Goal: Answer question/provide support

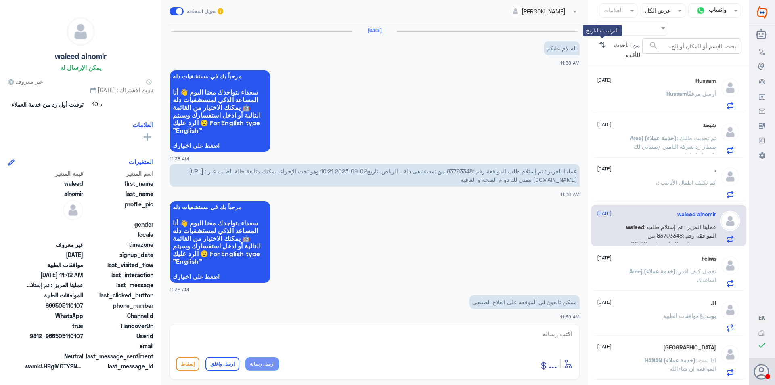
click at [604, 46] on icon "⇅" at bounding box center [602, 48] width 6 height 21
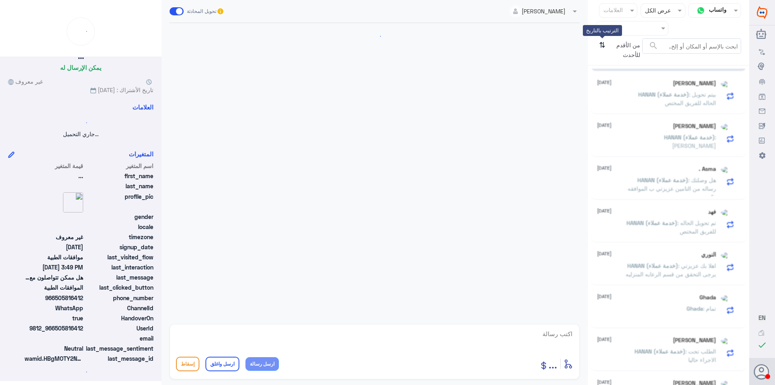
click at [604, 45] on icon "⇅" at bounding box center [602, 48] width 6 height 21
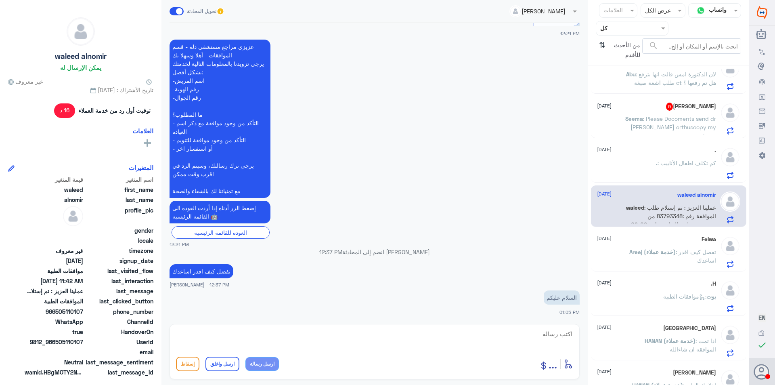
scroll to position [162, 0]
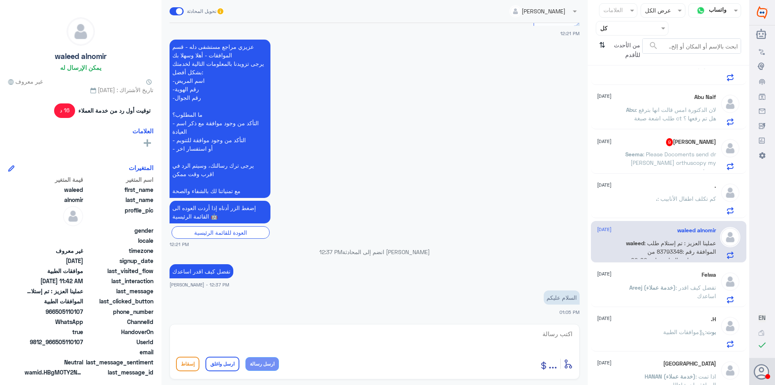
click at [667, 157] on span ": Please Docoments send dr [PERSON_NAME] orthuscopy my knee" at bounding box center [674, 163] width 86 height 24
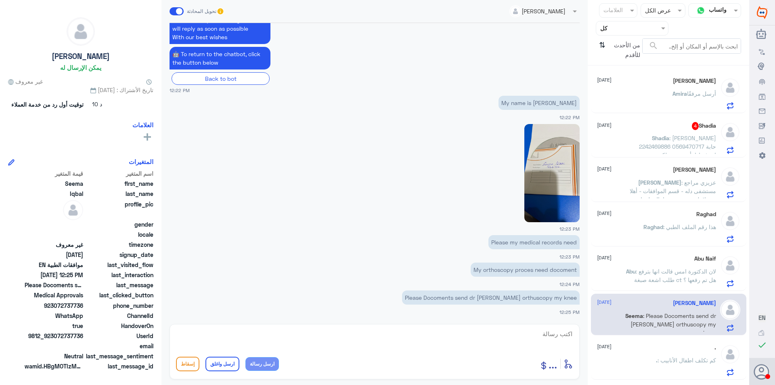
click at [681, 137] on span ": [PERSON_NAME] 2242469886 0569470717 حابة اعرف اذا تأميني يشملكم" at bounding box center [677, 146] width 77 height 24
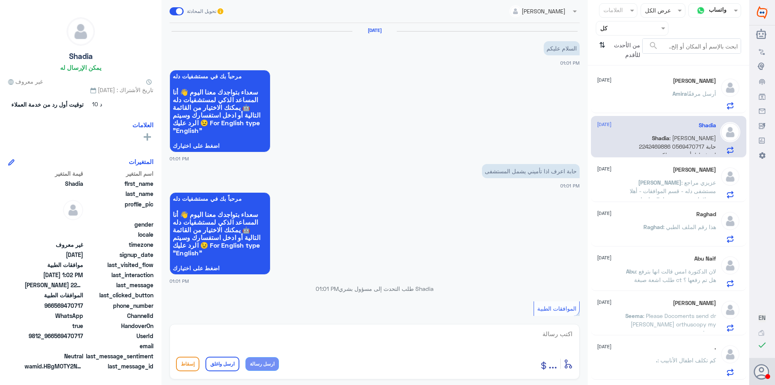
scroll to position [283, 0]
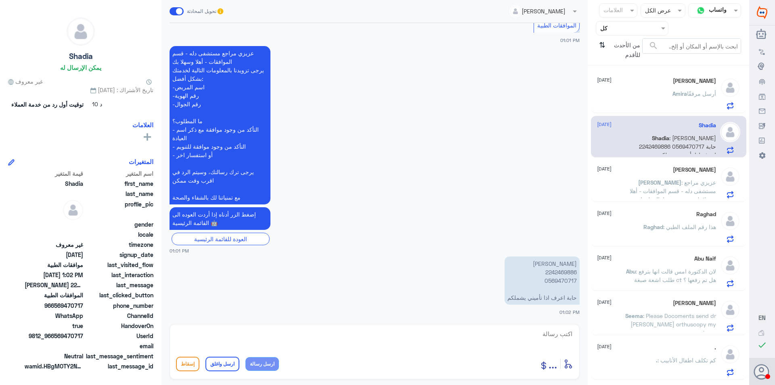
click at [564, 273] on p "[PERSON_NAME] 2242469886 0569470717 حابة اعرف اذا تأميني يشملكم" at bounding box center [542, 280] width 75 height 48
copy p "2242469886"
